Goal: Navigation & Orientation: Understand site structure

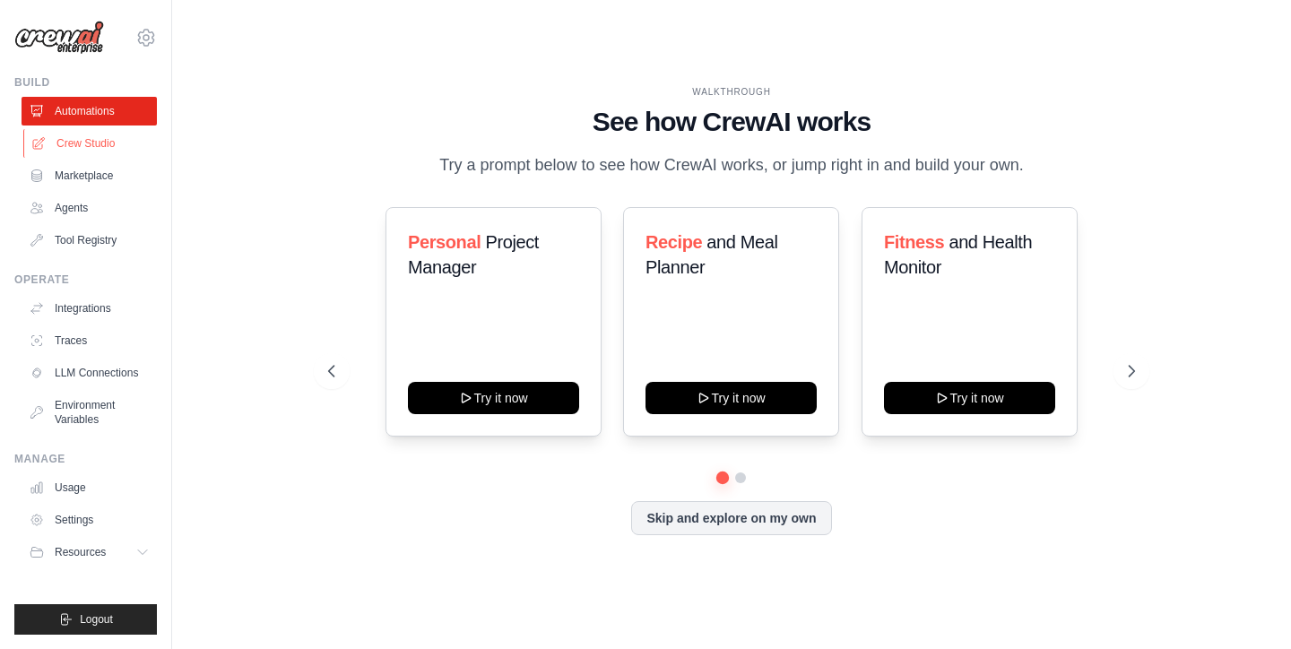
click at [121, 141] on link "Crew Studio" at bounding box center [90, 143] width 135 height 29
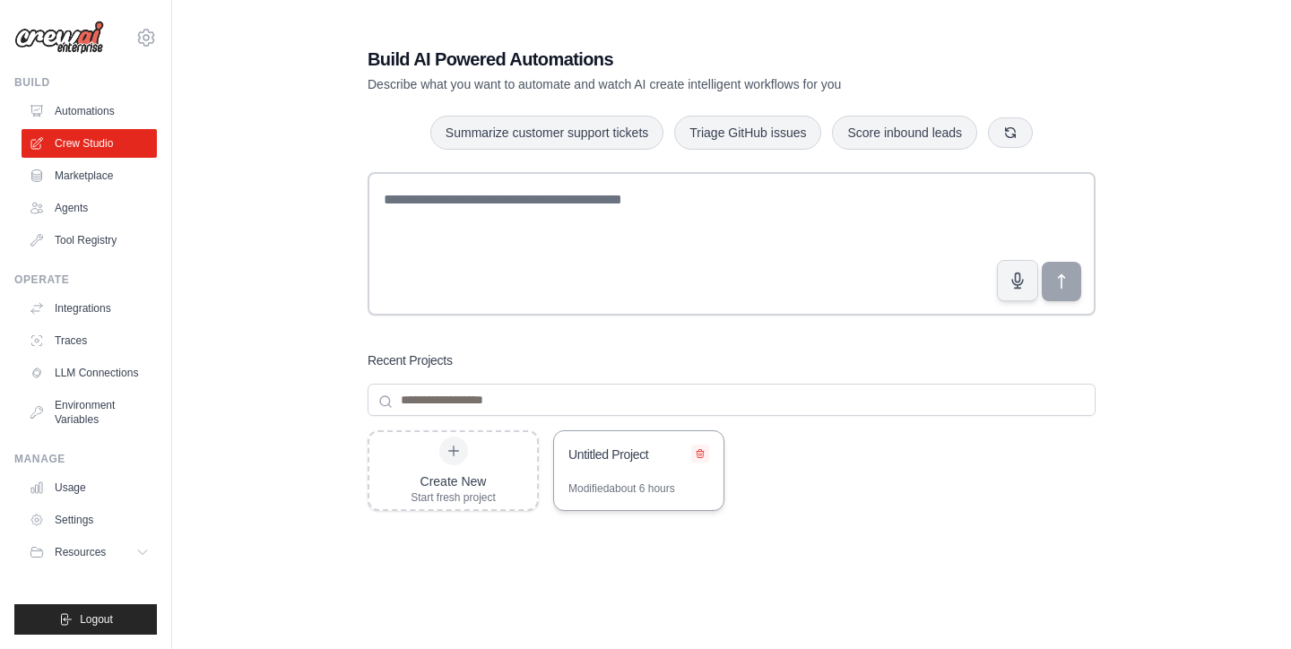
click at [706, 458] on button at bounding box center [700, 454] width 18 height 18
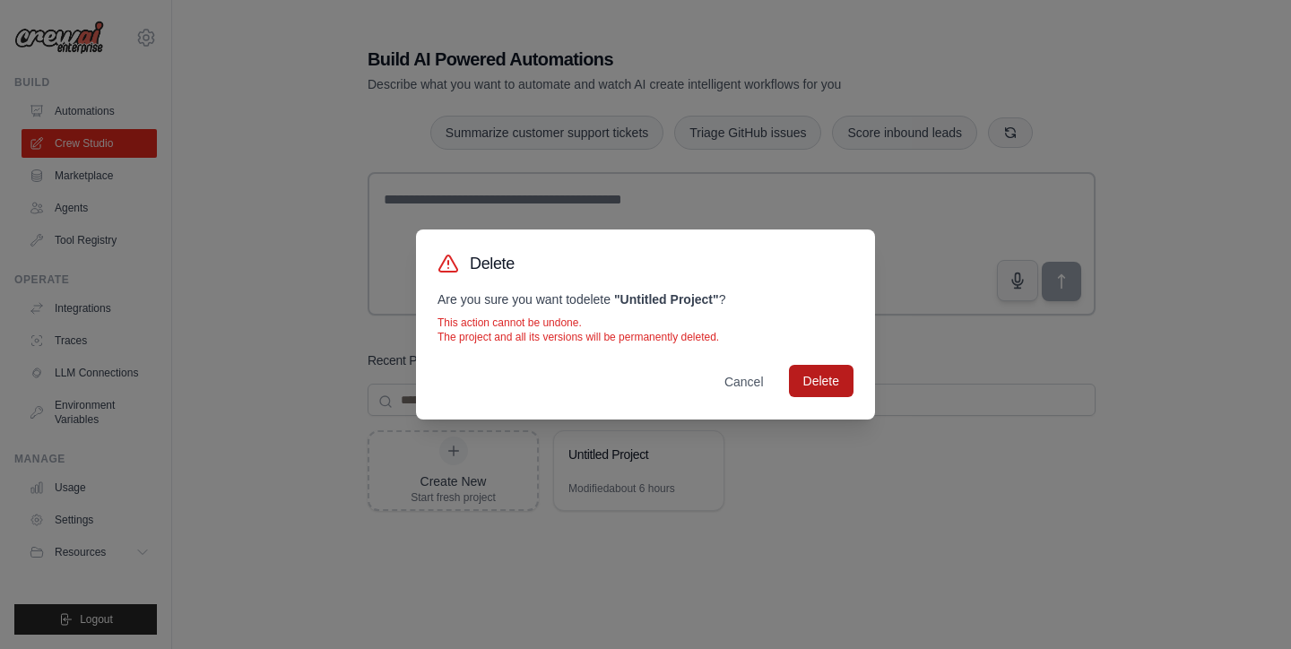
click at [829, 386] on button "Delete" at bounding box center [821, 381] width 65 height 32
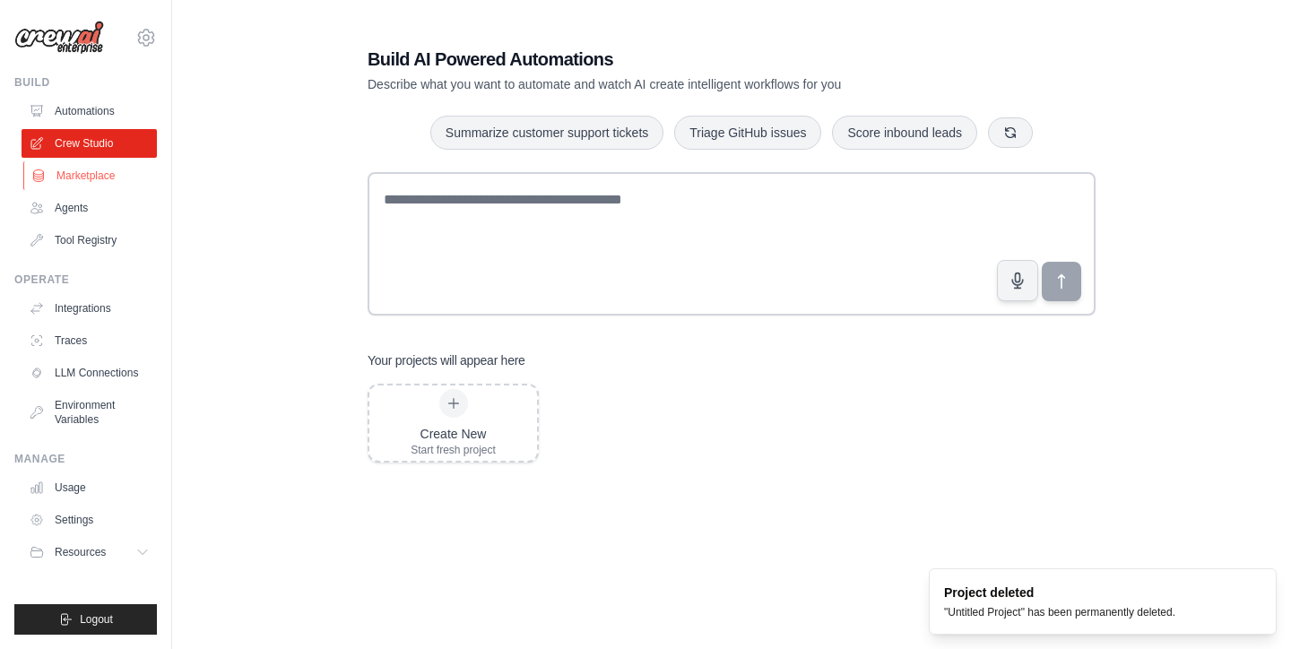
click at [95, 186] on link "Marketplace" at bounding box center [90, 175] width 135 height 29
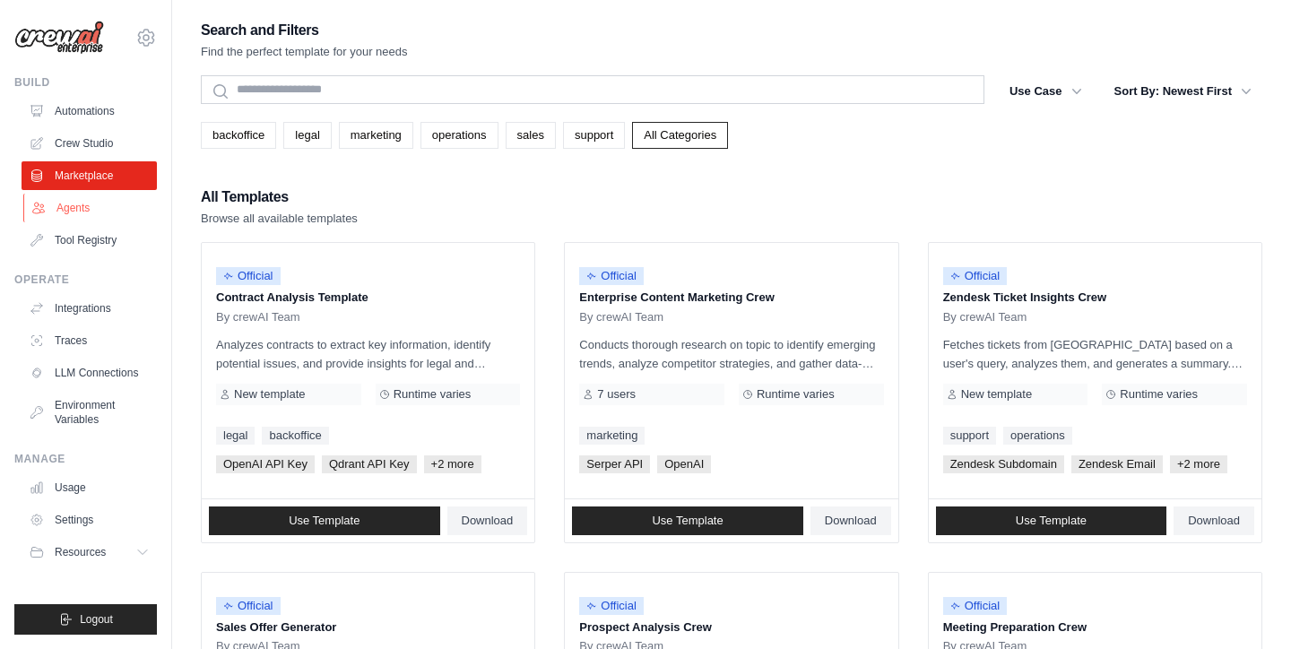
click at [95, 209] on link "Agents" at bounding box center [90, 208] width 135 height 29
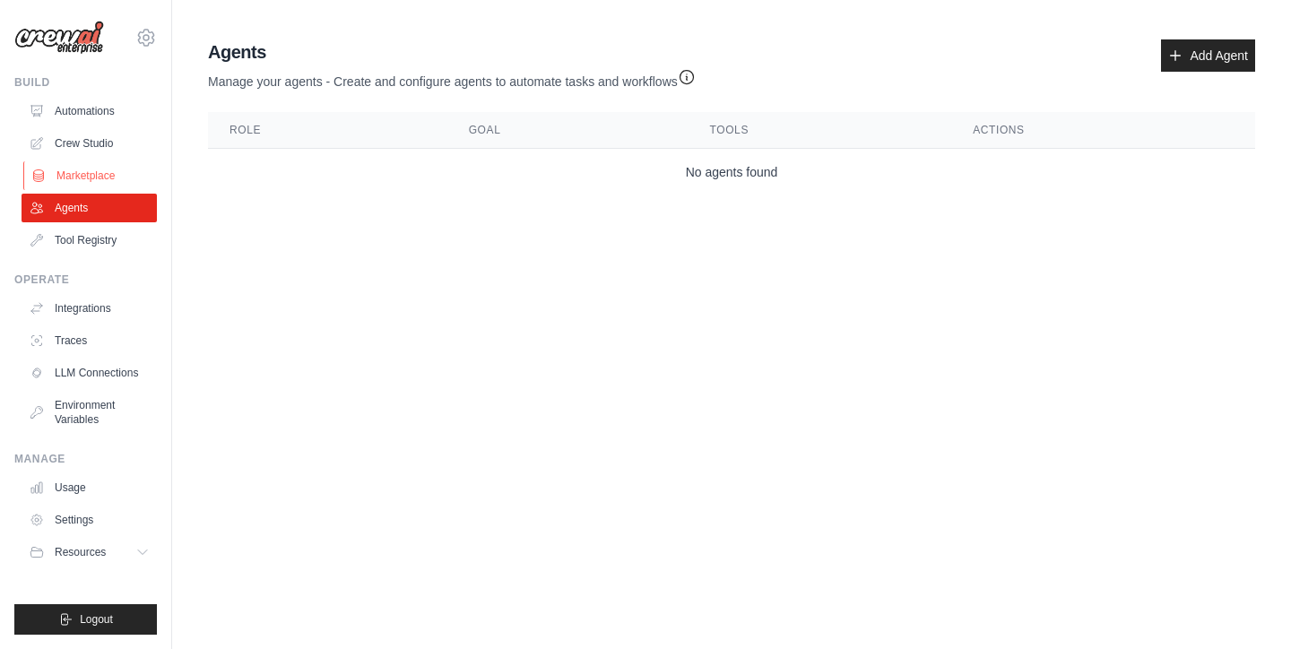
click at [73, 183] on link "Marketplace" at bounding box center [90, 175] width 135 height 29
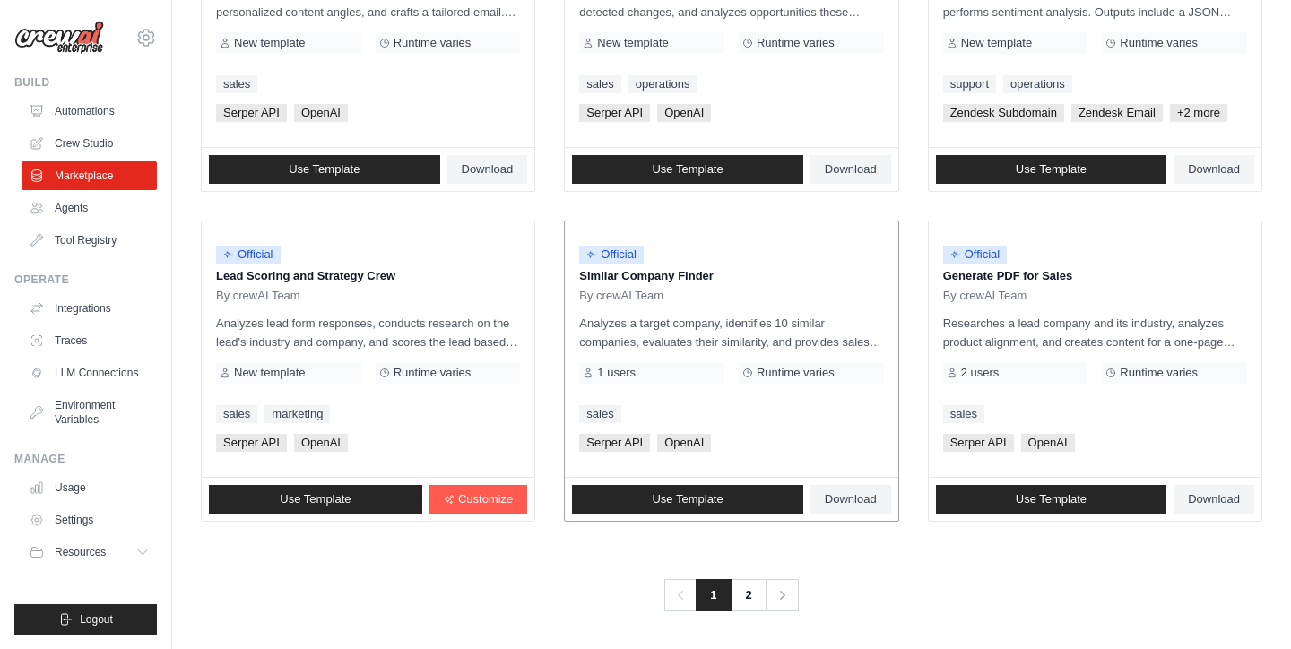
scroll to position [1009, 0]
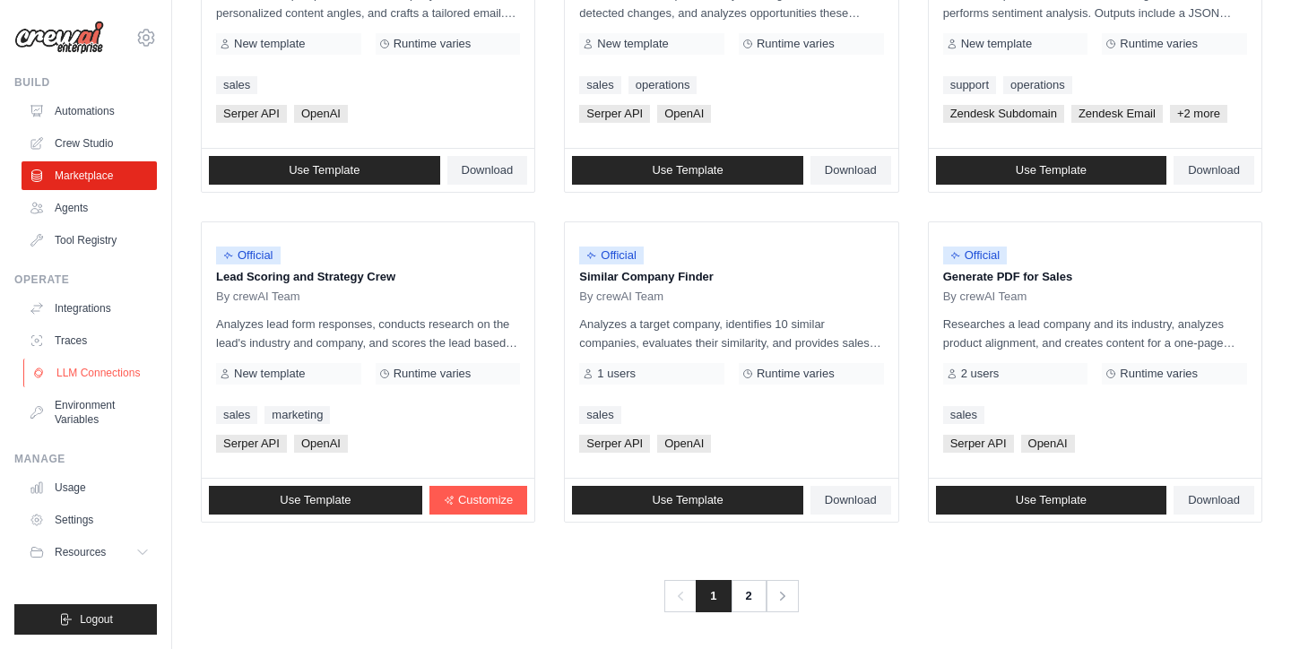
click at [93, 375] on link "LLM Connections" at bounding box center [90, 373] width 135 height 29
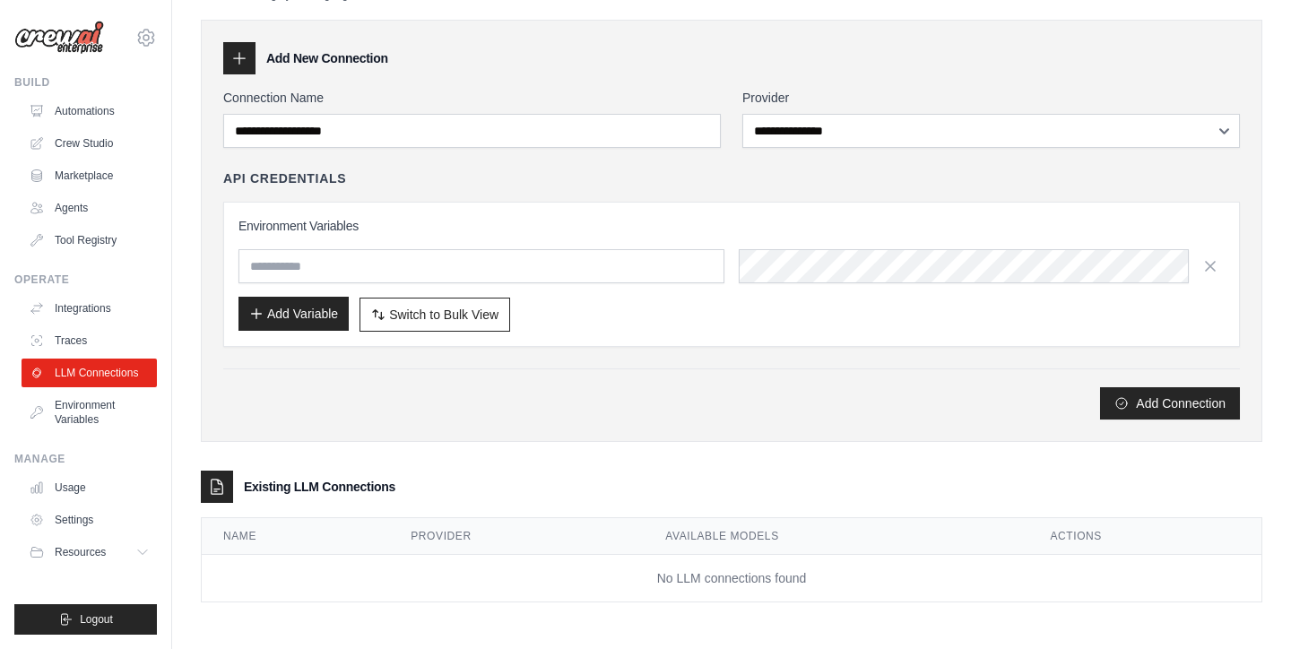
scroll to position [52, 0]
click at [90, 412] on link "Environment Variables" at bounding box center [90, 412] width 135 height 43
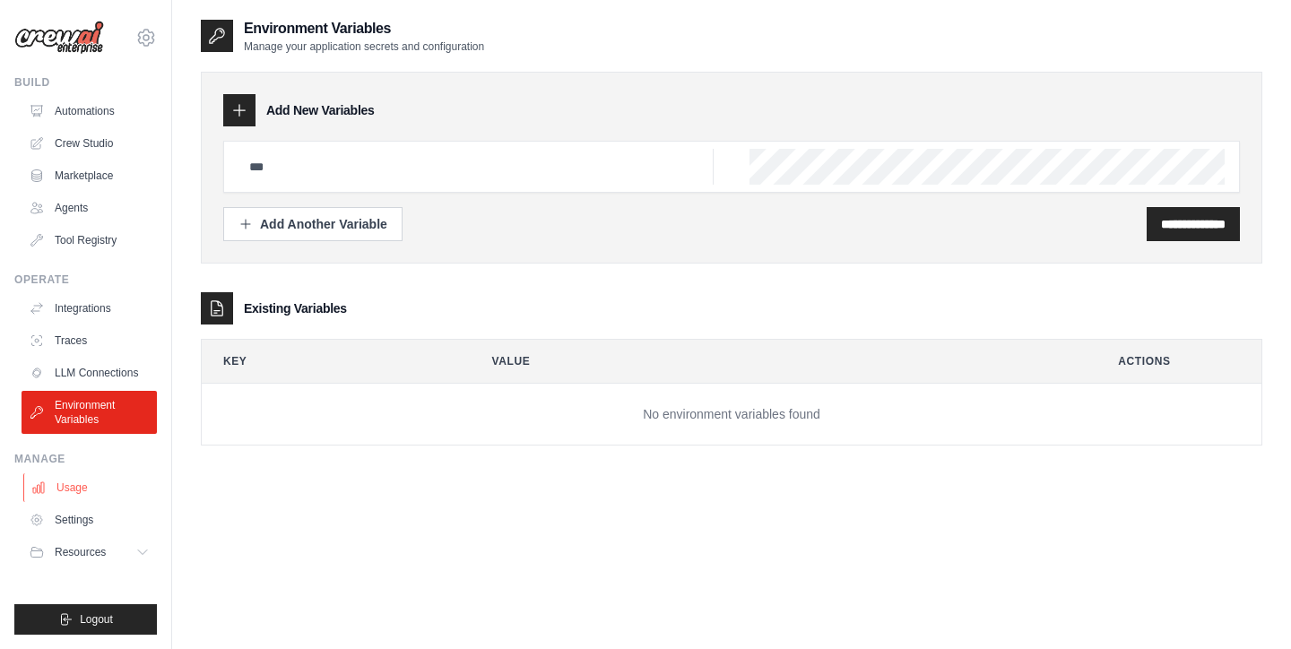
click at [72, 491] on link "Usage" at bounding box center [90, 487] width 135 height 29
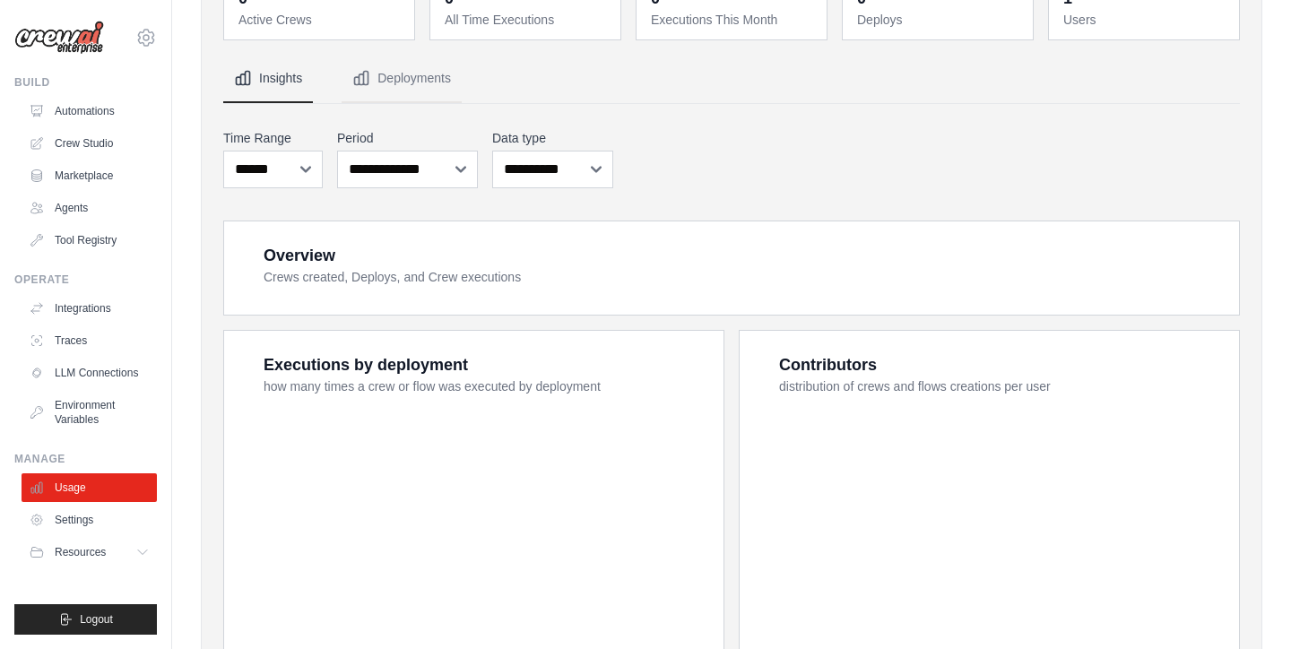
scroll to position [134, 0]
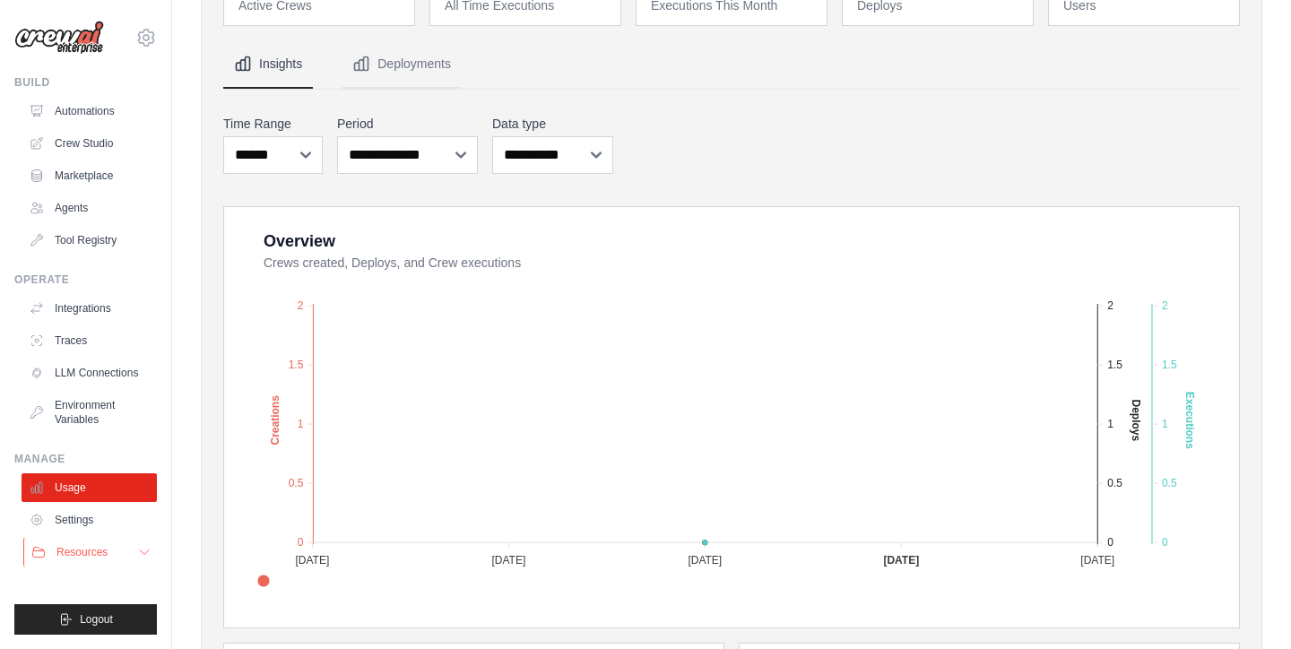
click at [100, 546] on span "Resources" at bounding box center [81, 552] width 51 height 14
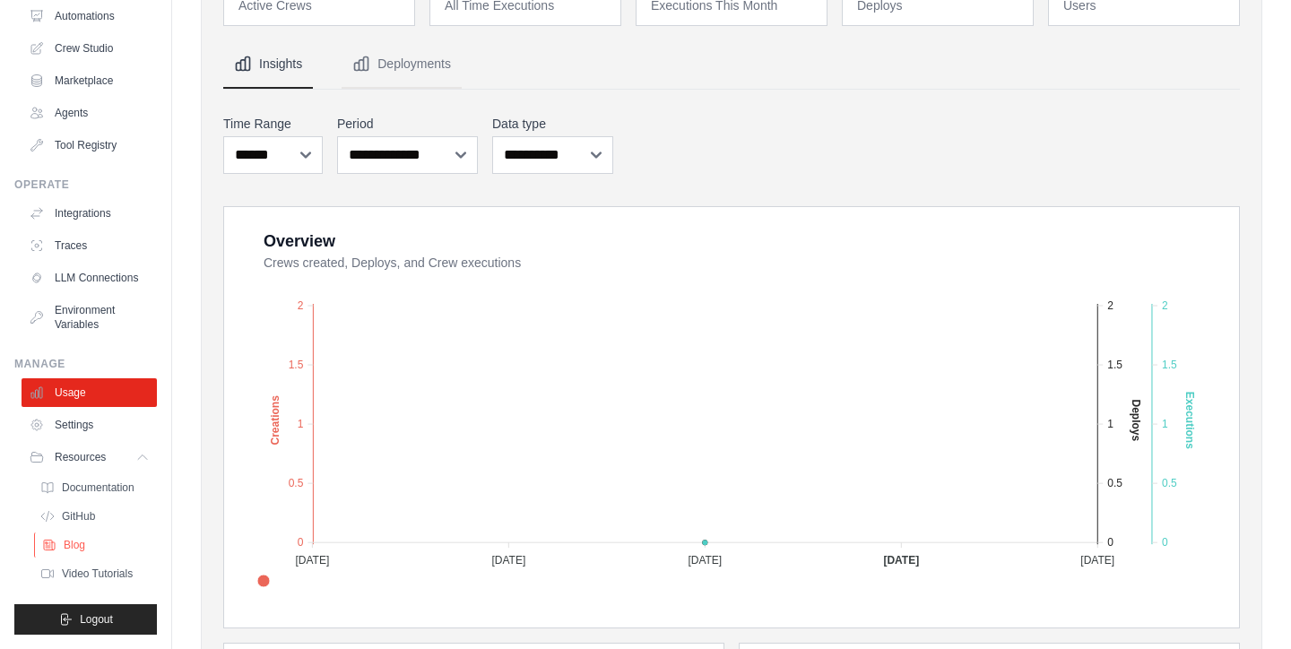
scroll to position [95, 0]
click at [92, 485] on span "Documentation" at bounding box center [100, 488] width 73 height 14
